Goal: Information Seeking & Learning: Learn about a topic

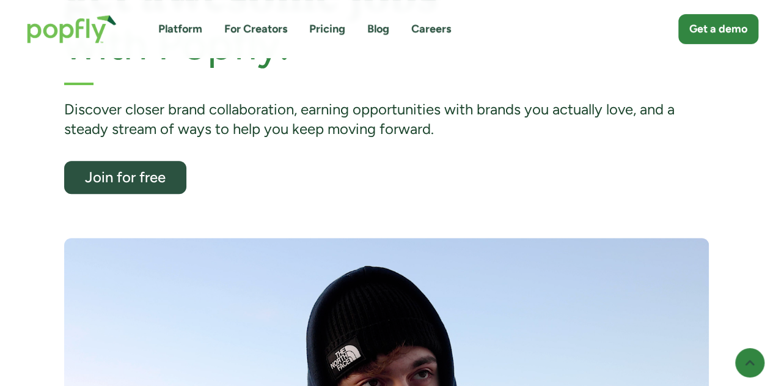
scroll to position [196, 0]
click at [328, 31] on link "Pricing" at bounding box center [327, 28] width 36 height 15
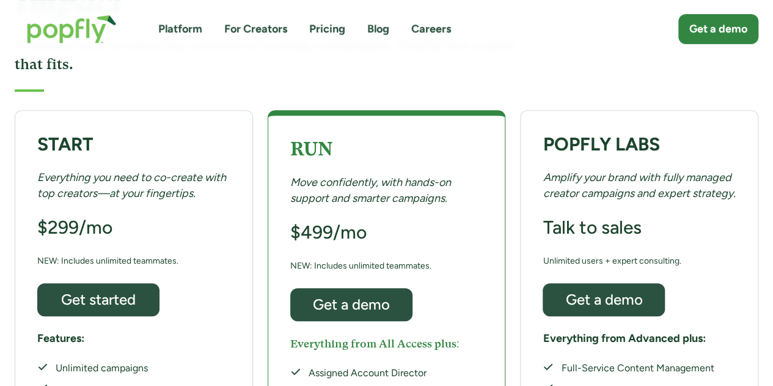
scroll to position [199, 0]
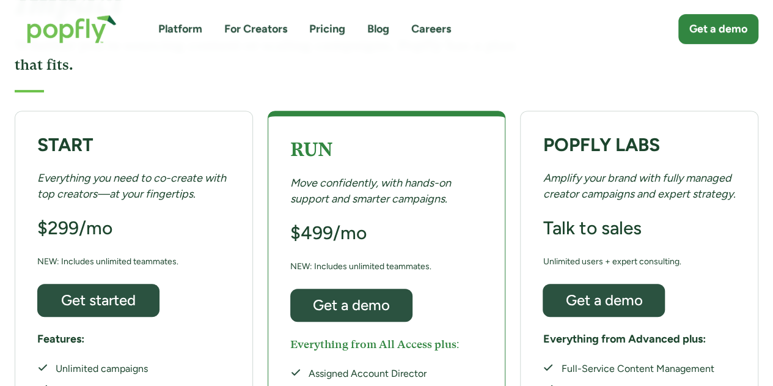
click at [254, 26] on link "For Creators" at bounding box center [255, 28] width 63 height 15
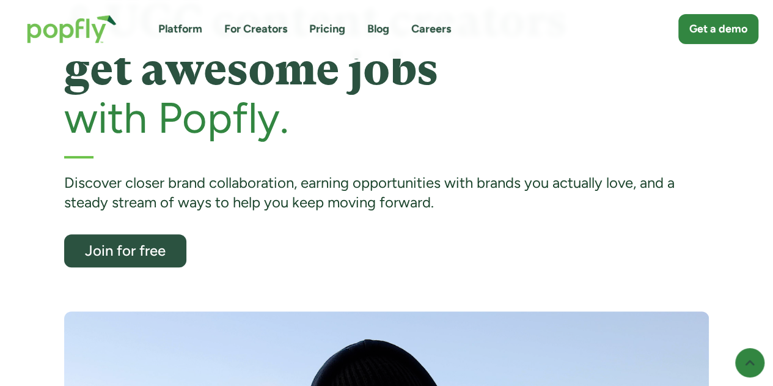
scroll to position [122, 0]
